Goal: Information Seeking & Learning: Learn about a topic

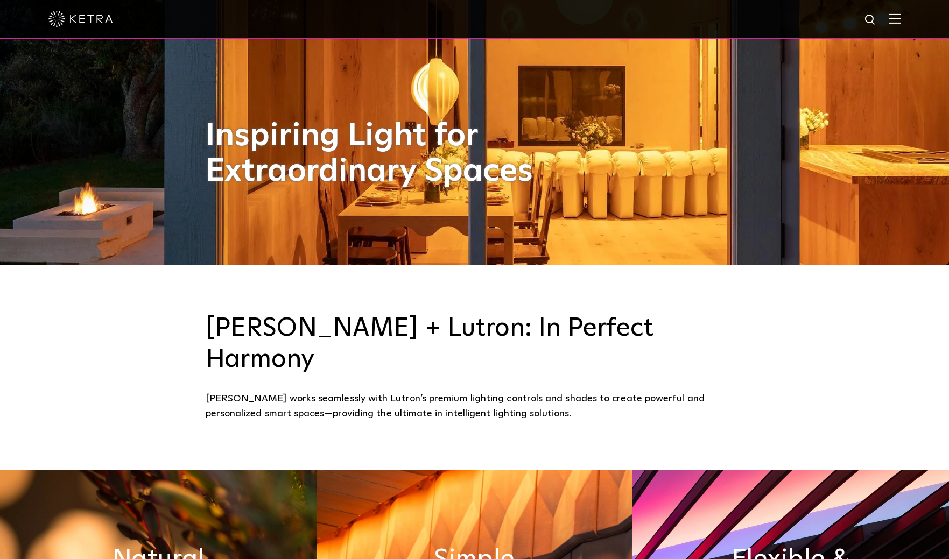
scroll to position [382, 0]
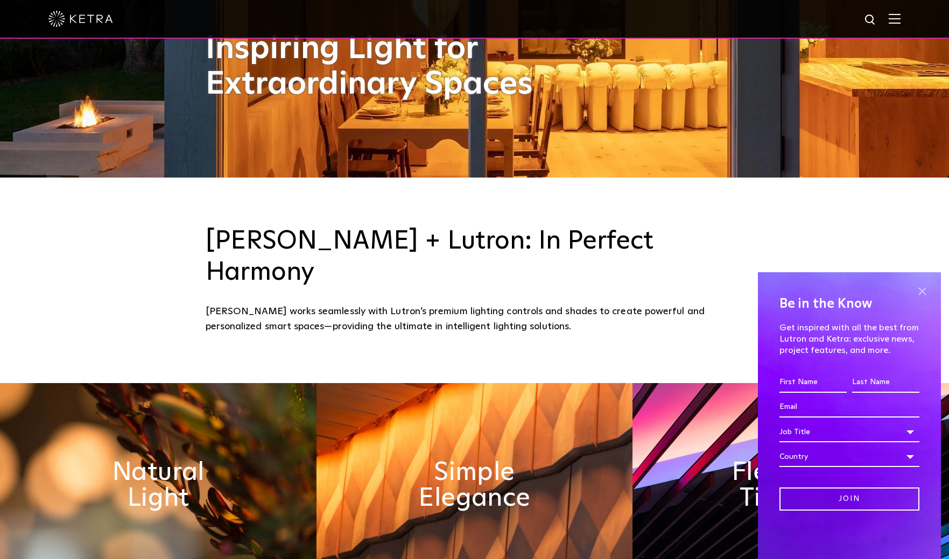
click at [923, 294] on span at bounding box center [922, 291] width 16 height 16
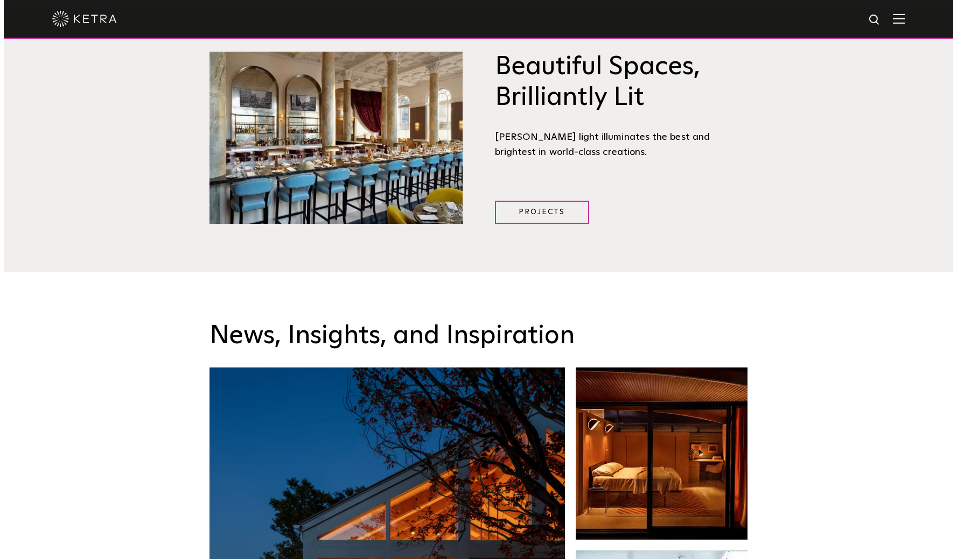
scroll to position [1742, 0]
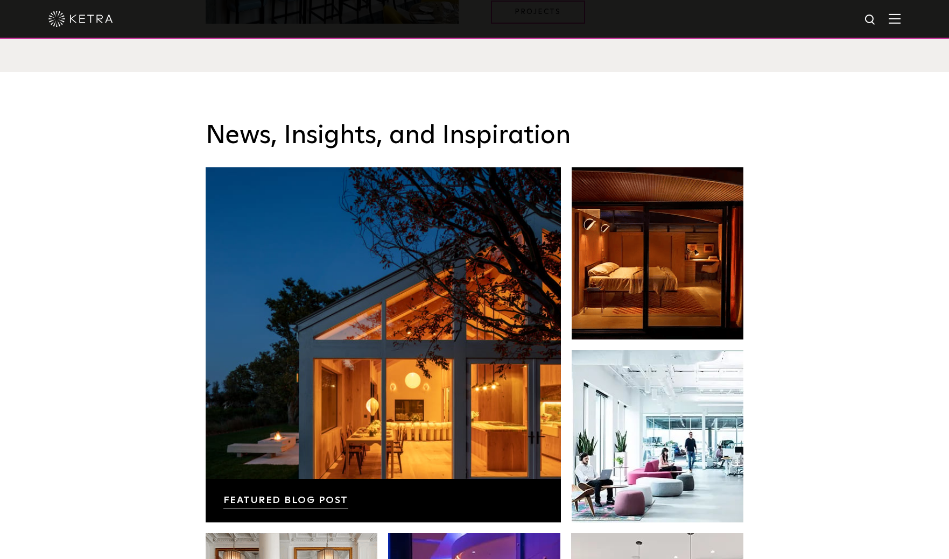
click at [900, 22] on img at bounding box center [895, 18] width 12 height 10
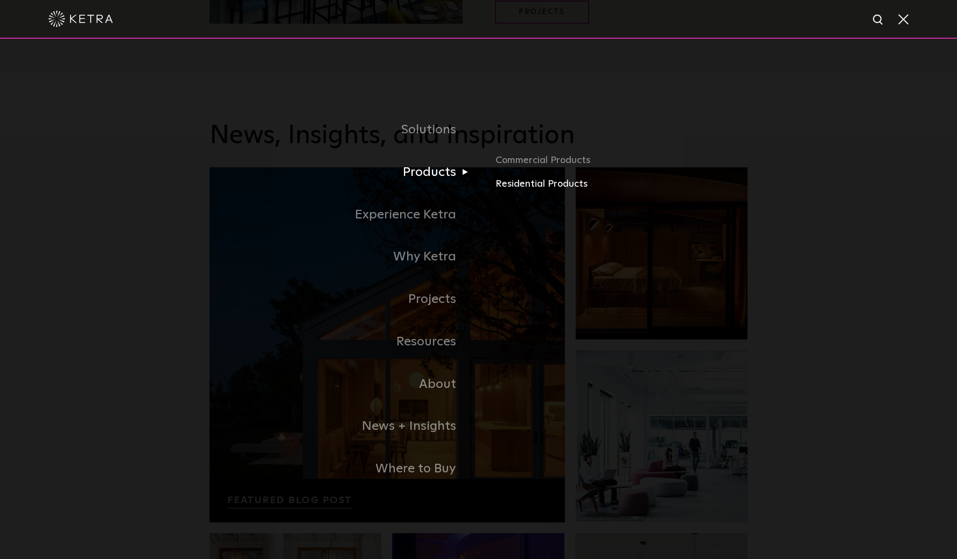
click at [531, 180] on link "Residential Products" at bounding box center [621, 185] width 252 height 16
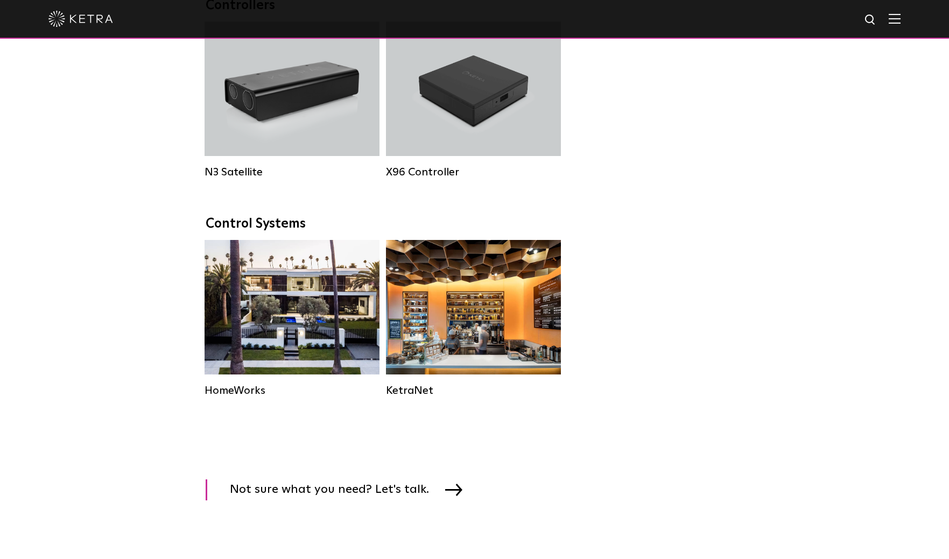
scroll to position [27, 0]
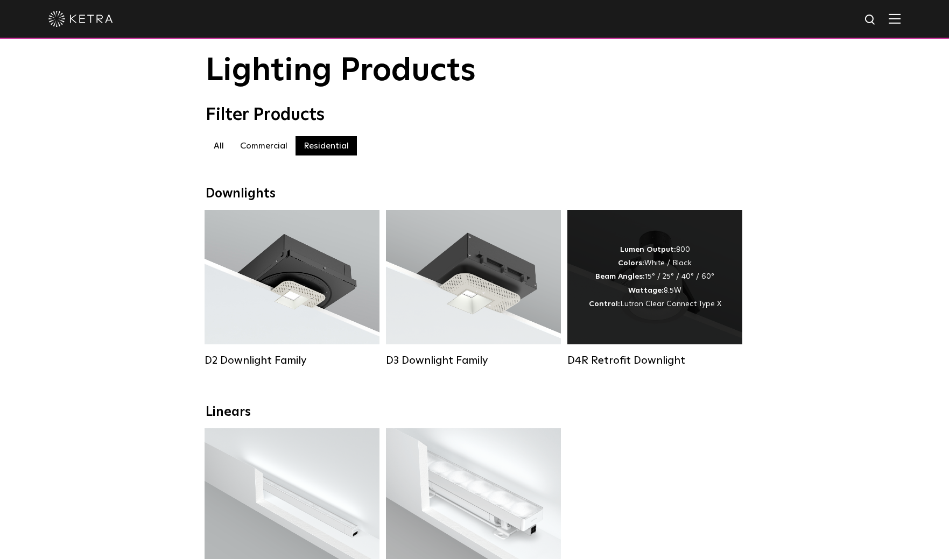
click at [684, 272] on div "Lumen Output: 800 Colors: White / Black Beam Angles: 15° / 25° / 40° / 60° Watt…" at bounding box center [655, 277] width 132 height 68
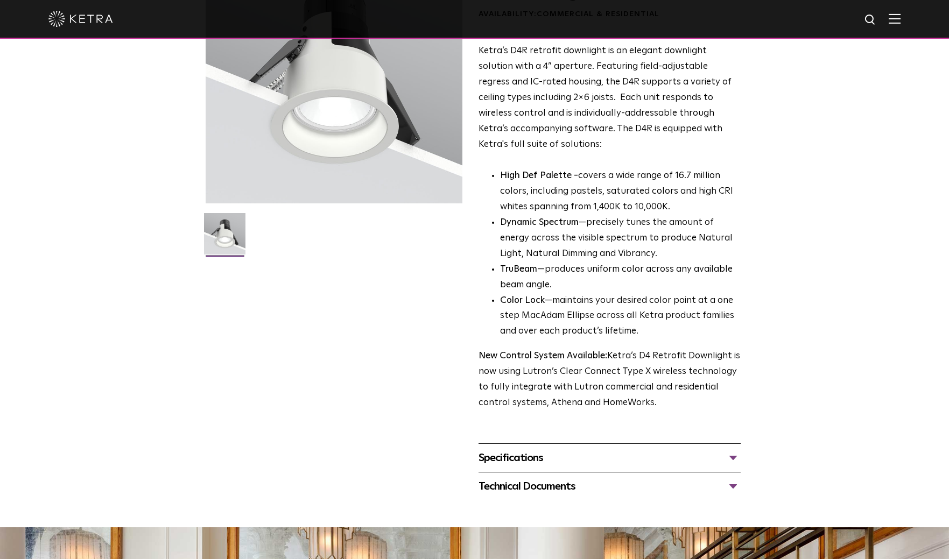
scroll to position [213, 0]
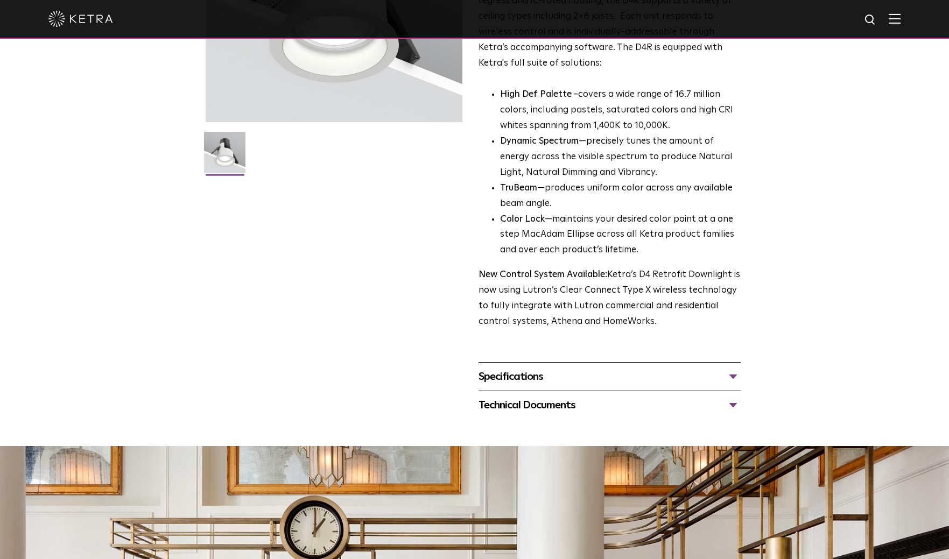
click at [729, 368] on div "Specifications" at bounding box center [610, 376] width 262 height 17
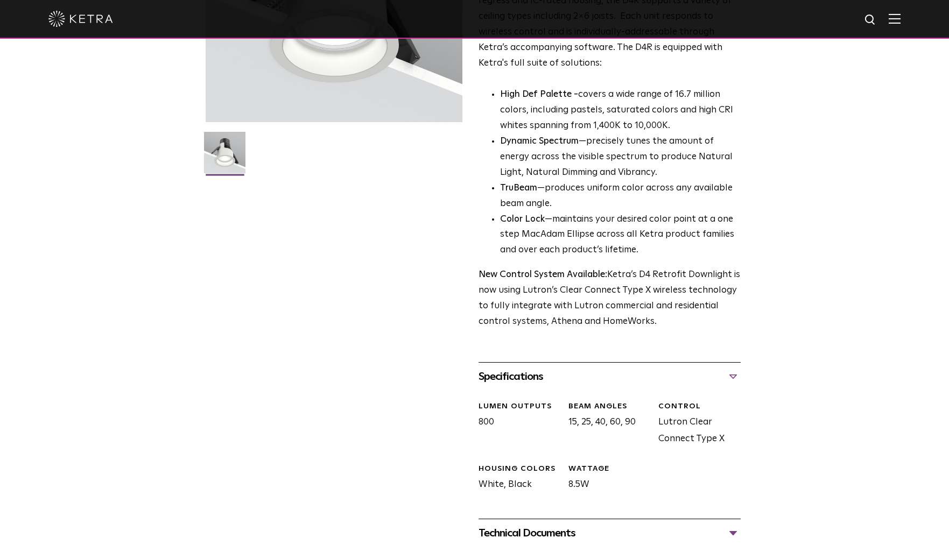
scroll to position [289, 0]
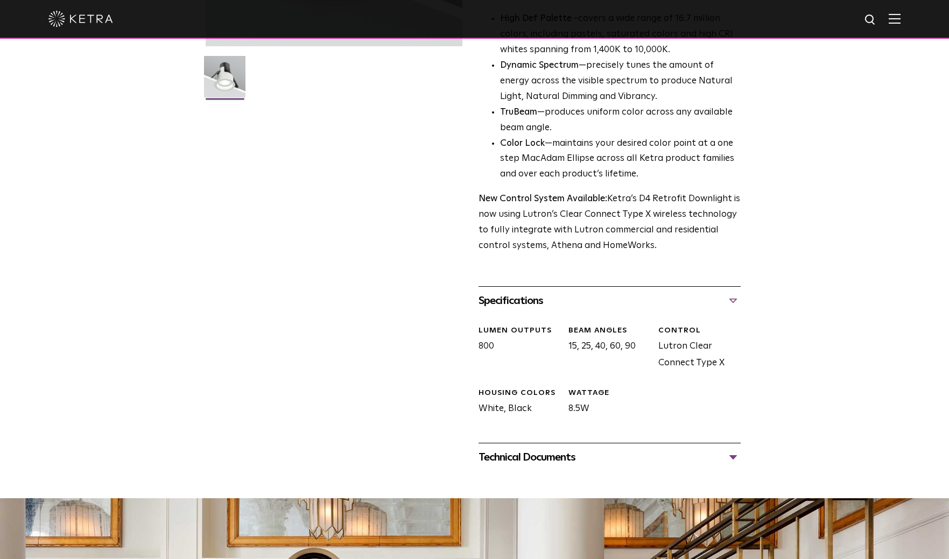
click at [729, 449] on div "Technical Documents" at bounding box center [610, 457] width 262 height 17
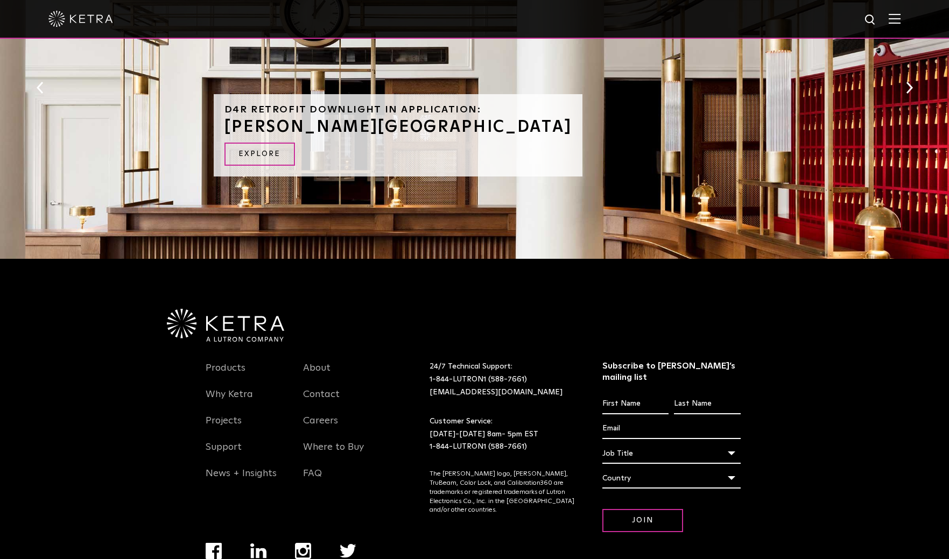
scroll to position [1035, 0]
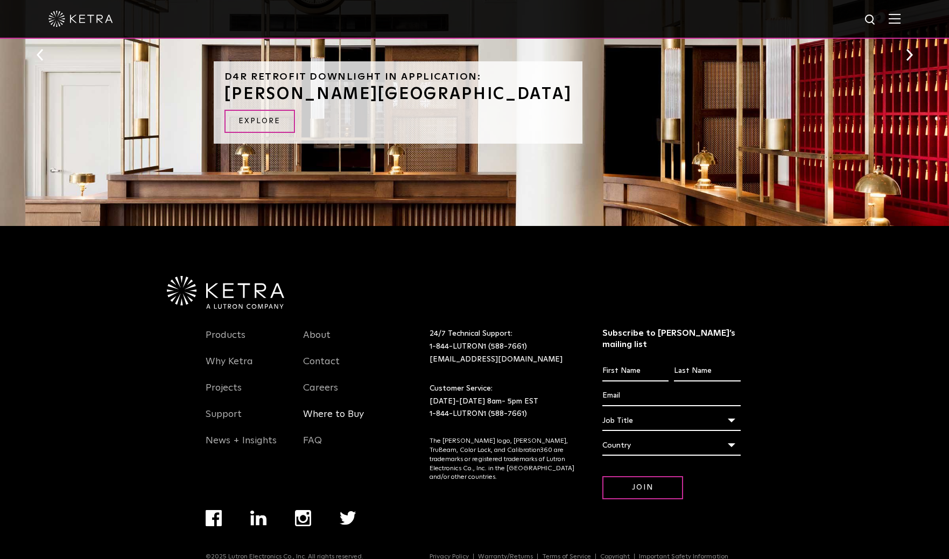
click at [323, 409] on link "Where to Buy" at bounding box center [333, 421] width 61 height 25
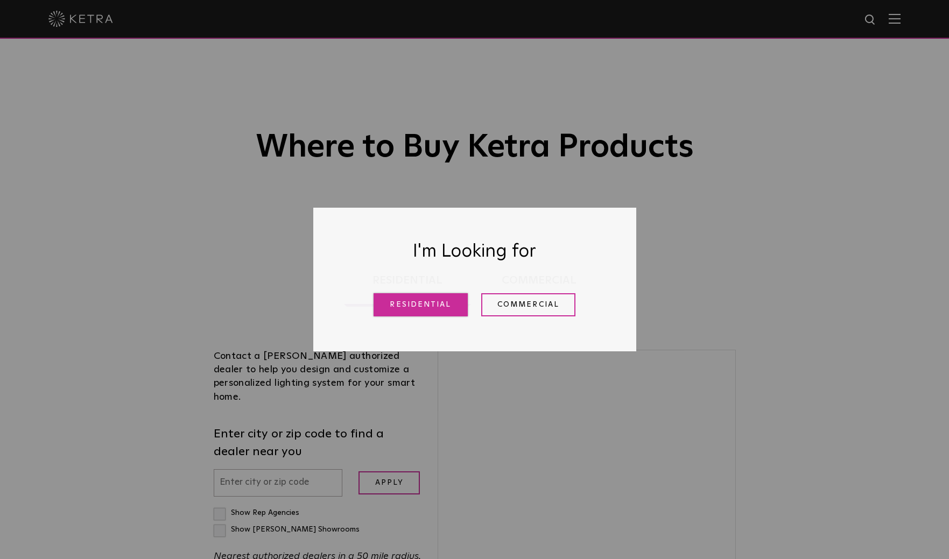
click at [440, 308] on link "Residential" at bounding box center [421, 304] width 94 height 23
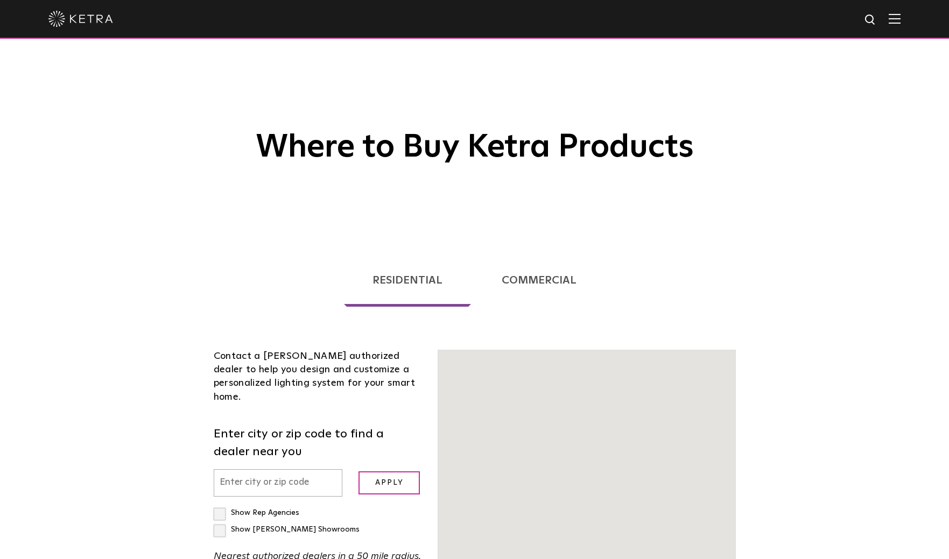
scroll to position [275, 0]
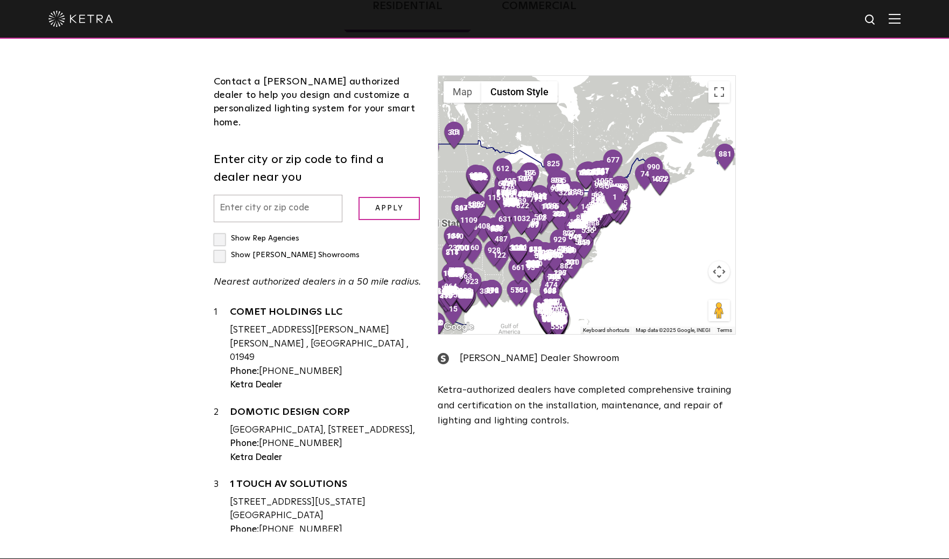
click at [648, 218] on div at bounding box center [586, 205] width 297 height 258
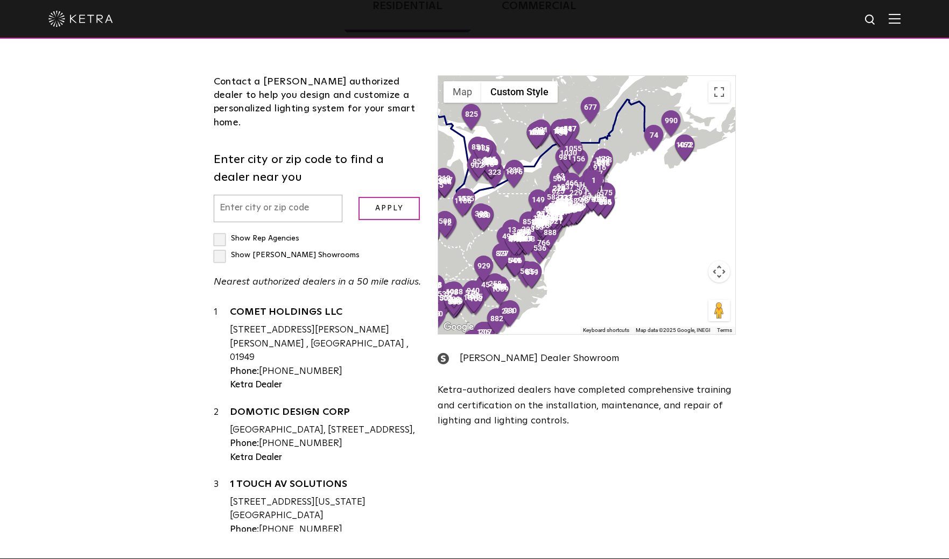
drag, startPoint x: 647, startPoint y: 211, endPoint x: 645, endPoint y: 271, distance: 60.9
click at [645, 271] on div at bounding box center [586, 205] width 297 height 258
drag, startPoint x: 634, startPoint y: 207, endPoint x: 640, endPoint y: 278, distance: 71.3
click at [640, 278] on div at bounding box center [586, 205] width 297 height 258
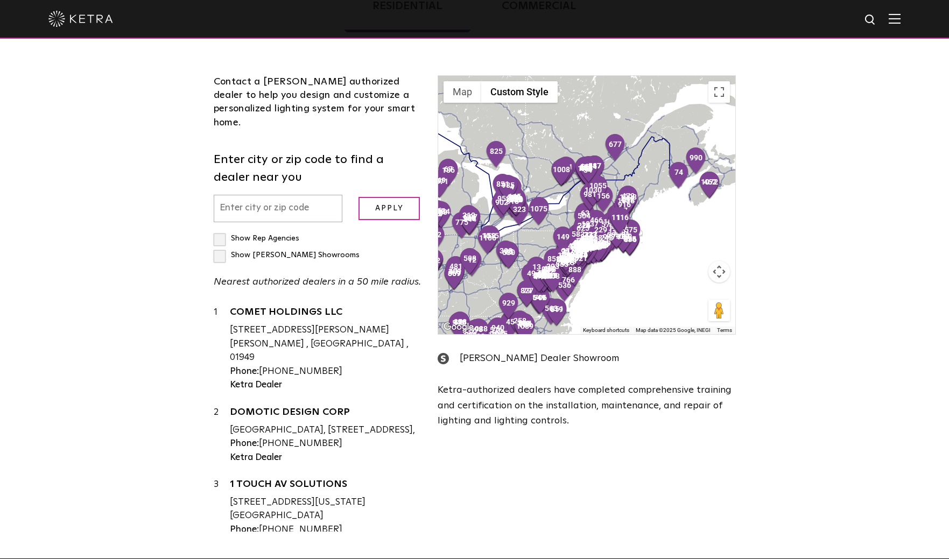
click at [560, 203] on div at bounding box center [586, 205] width 297 height 258
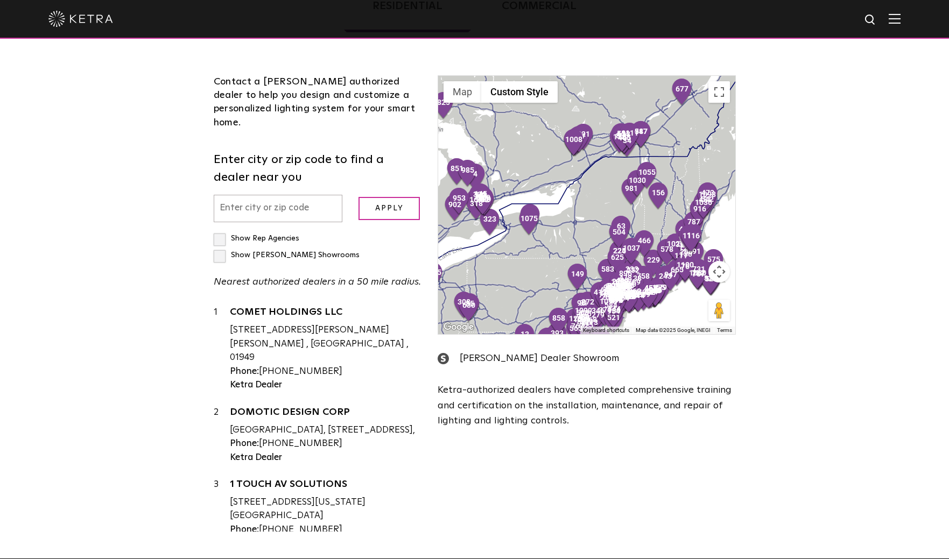
click at [511, 192] on div at bounding box center [586, 205] width 297 height 258
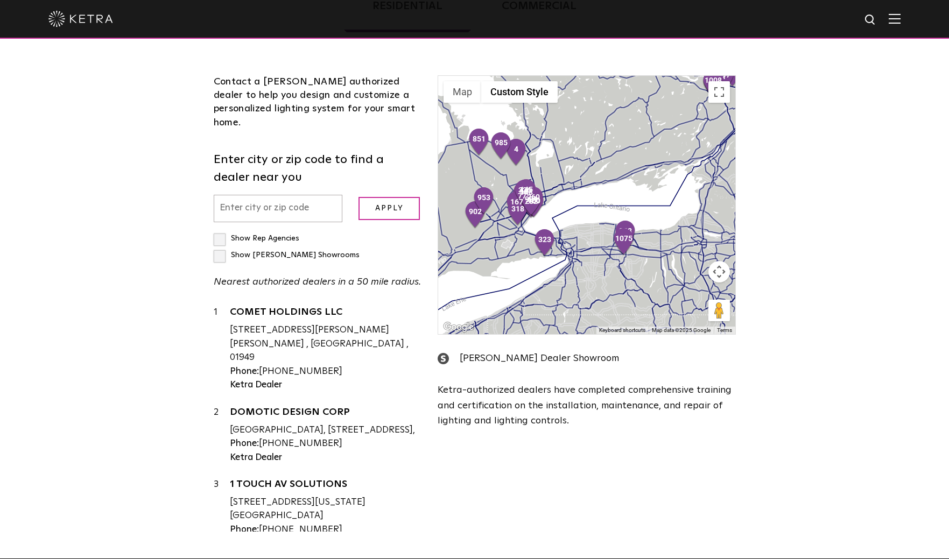
drag, startPoint x: 528, startPoint y: 209, endPoint x: 601, endPoint y: 195, distance: 75.0
click at [601, 195] on div at bounding box center [586, 205] width 297 height 258
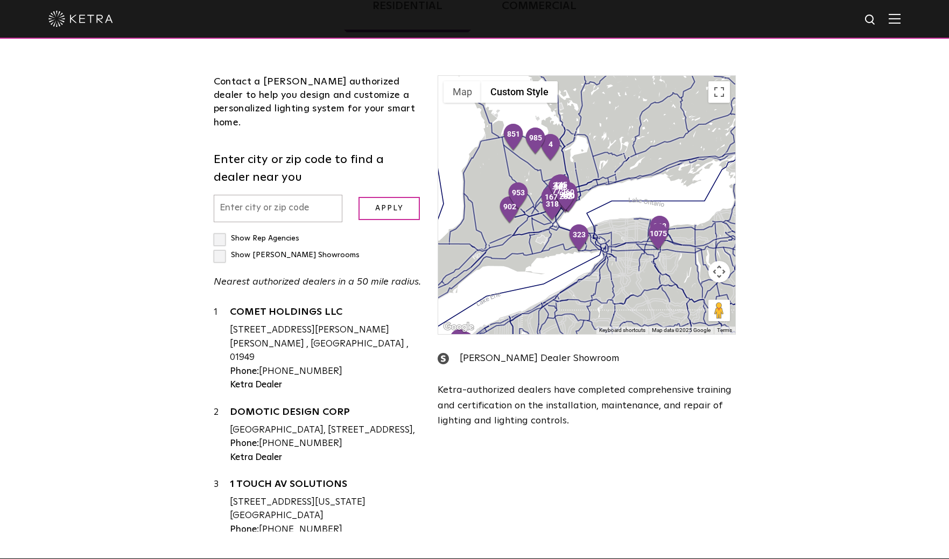
click at [617, 194] on div at bounding box center [586, 205] width 297 height 258
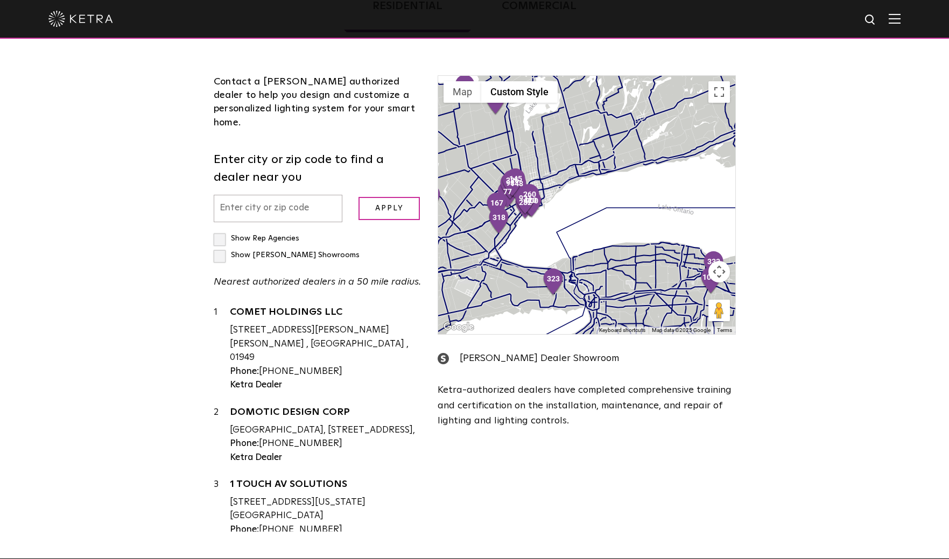
click at [543, 230] on div at bounding box center [586, 205] width 297 height 258
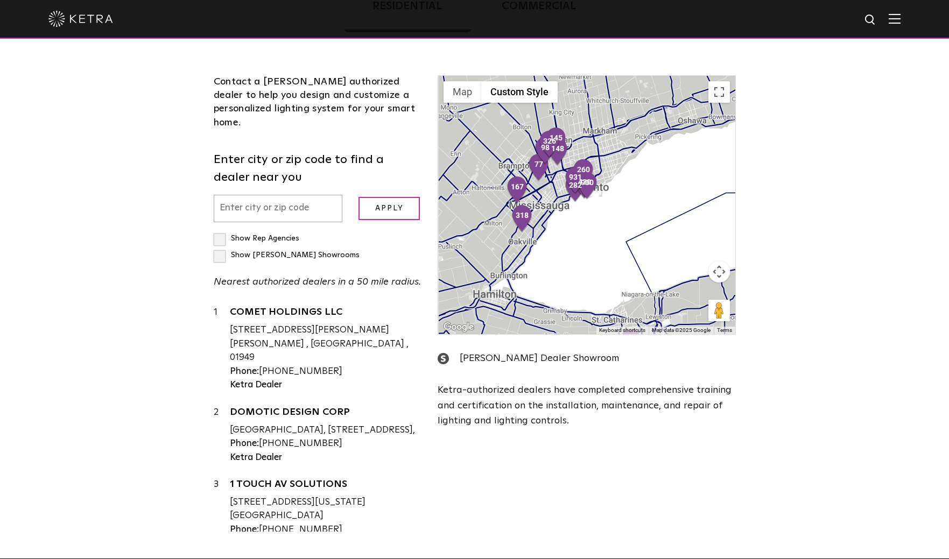
drag, startPoint x: 529, startPoint y: 222, endPoint x: 624, endPoint y: 233, distance: 95.9
click at [624, 233] on div at bounding box center [586, 205] width 297 height 258
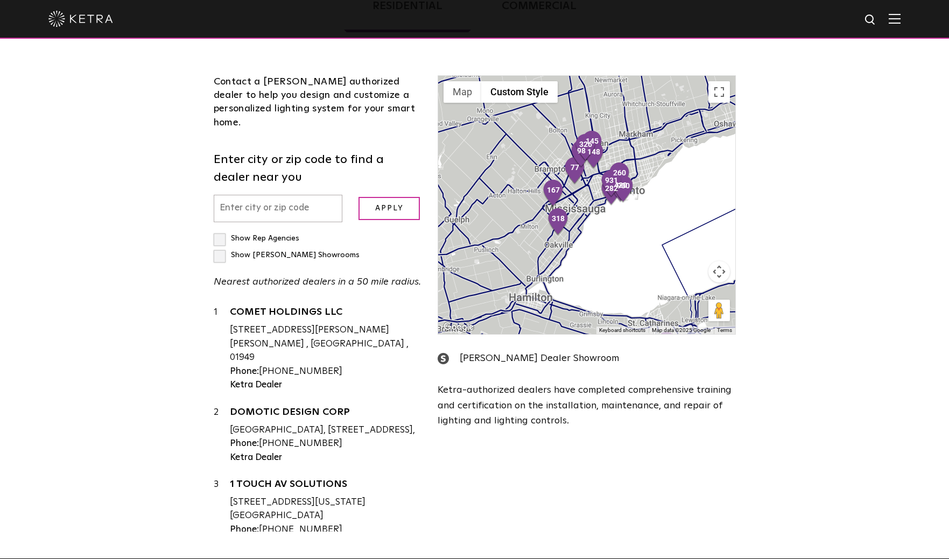
click at [633, 227] on div at bounding box center [586, 205] width 297 height 258
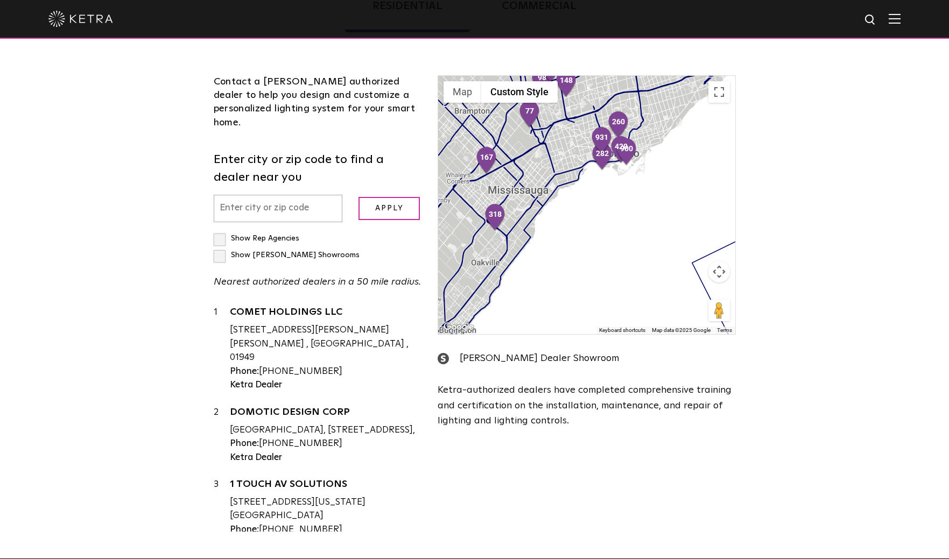
click at [628, 183] on div at bounding box center [586, 205] width 297 height 258
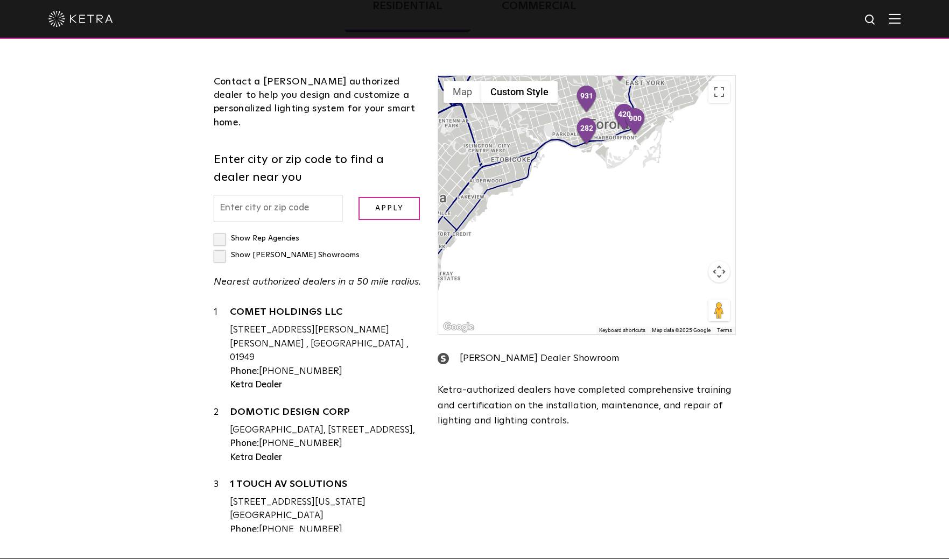
drag, startPoint x: 608, startPoint y: 170, endPoint x: 595, endPoint y: 257, distance: 87.6
click at [595, 257] on div at bounding box center [586, 205] width 297 height 258
click at [601, 262] on div at bounding box center [586, 205] width 297 height 258
drag, startPoint x: 603, startPoint y: 174, endPoint x: 602, endPoint y: 230, distance: 56.5
click at [602, 241] on div at bounding box center [586, 205] width 297 height 258
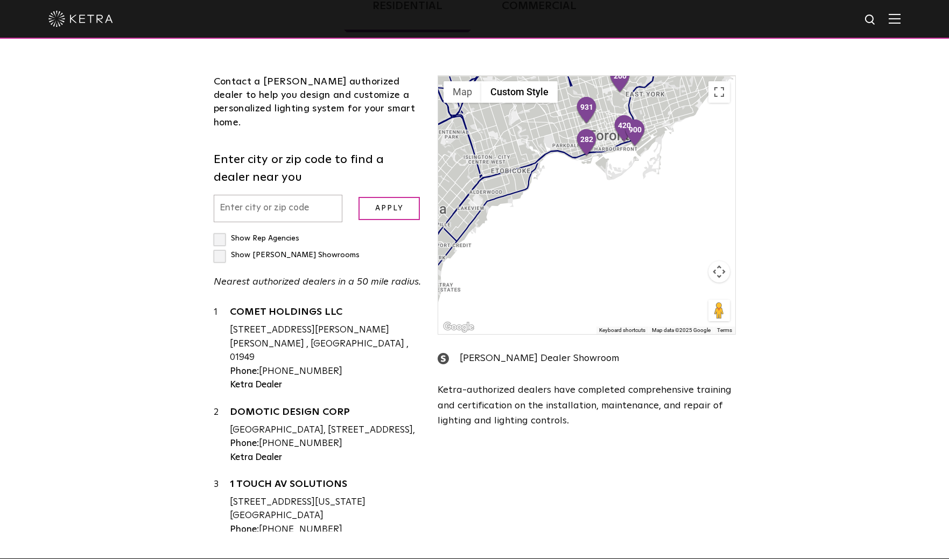
drag, startPoint x: 603, startPoint y: 167, endPoint x: 606, endPoint y: 237, distance: 70.6
click at [606, 240] on div at bounding box center [586, 205] width 297 height 258
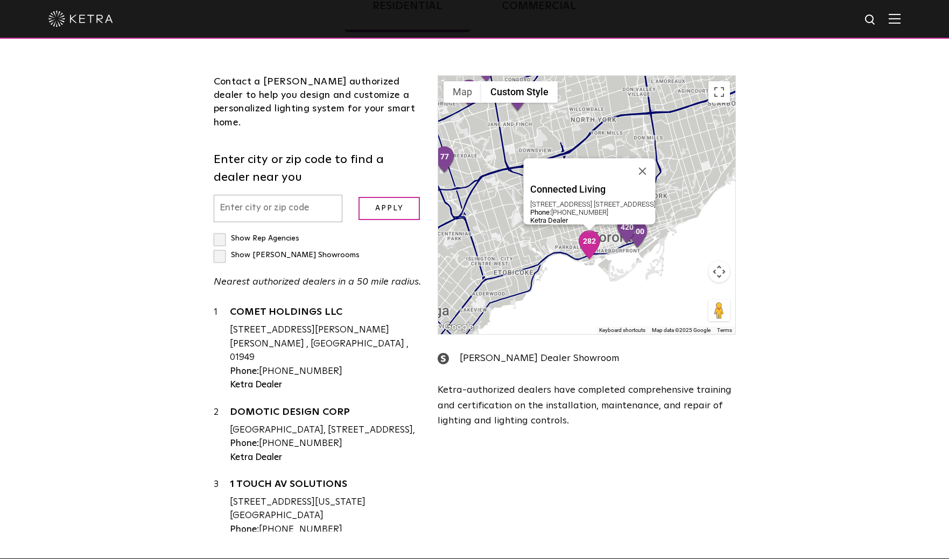
click at [586, 246] on img "282" at bounding box center [589, 244] width 23 height 29
